Goal: Register for event/course

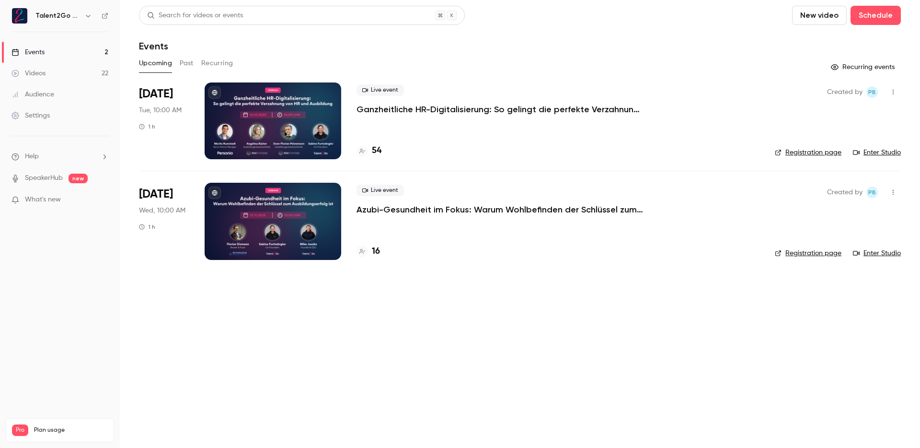
click at [475, 168] on li "[DATE] Tue, 10:00 AM 1 h Live event Ganzheitliche HR-Digitalisierung: So geling…" at bounding box center [520, 126] width 762 height 88
